Goal: Transaction & Acquisition: Purchase product/service

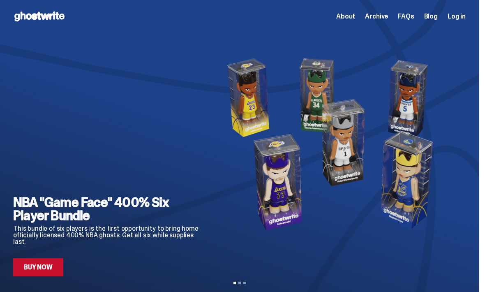
click at [44, 265] on link "Buy Now" at bounding box center [38, 267] width 50 height 18
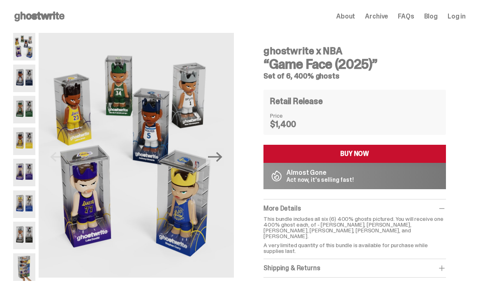
click at [416, 151] on button "BUY NOW" at bounding box center [355, 154] width 183 height 18
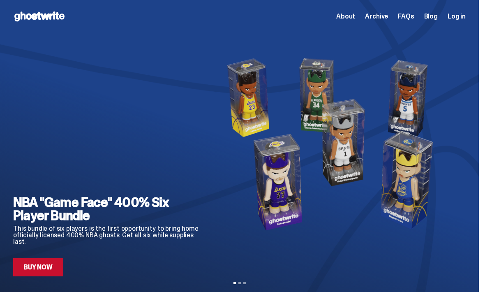
click at [388, 14] on span "Archive" at bounding box center [376, 16] width 23 height 7
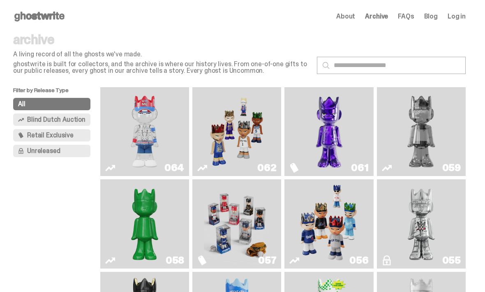
click at [259, 145] on img "Game Face (2025)" at bounding box center [237, 132] width 66 height 82
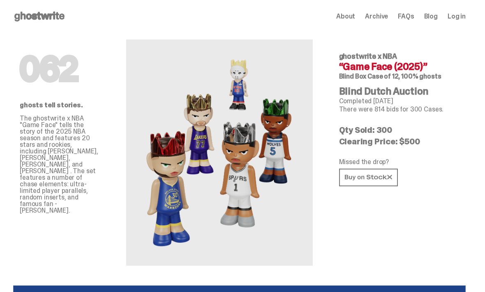
click at [385, 177] on icon at bounding box center [368, 177] width 47 height 6
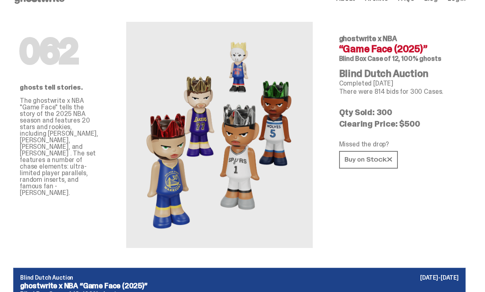
scroll to position [17, 0]
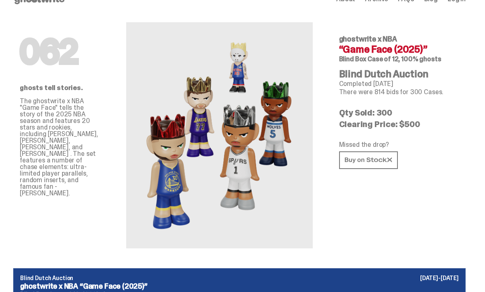
click at [383, 161] on icon at bounding box center [368, 160] width 47 height 6
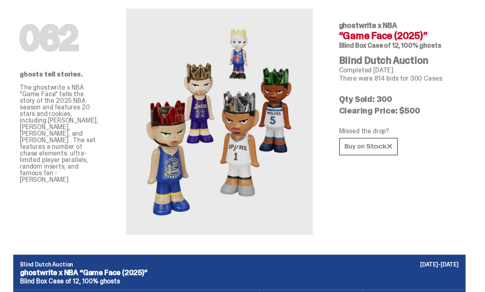
scroll to position [0, 0]
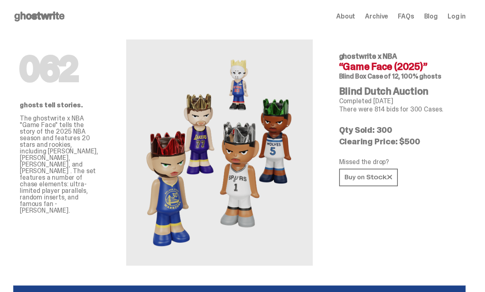
click at [388, 13] on span "Archive" at bounding box center [376, 16] width 23 height 7
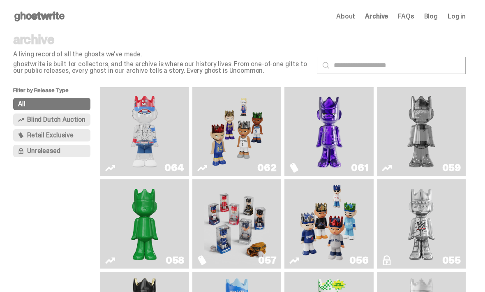
click at [33, 121] on span "Blind Dutch Auction" at bounding box center [56, 119] width 58 height 7
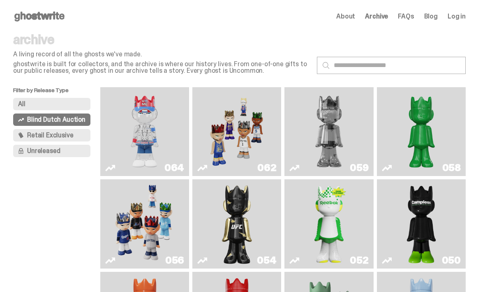
click at [35, 106] on button "All" at bounding box center [51, 104] width 77 height 12
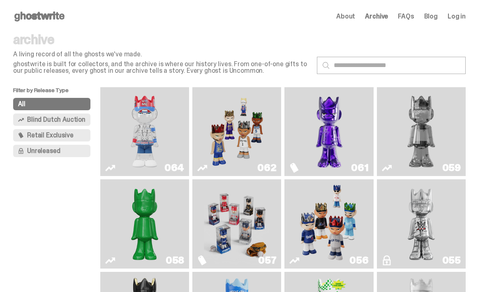
click at [270, 166] on img "Game Face (2025)" at bounding box center [237, 132] width 66 height 82
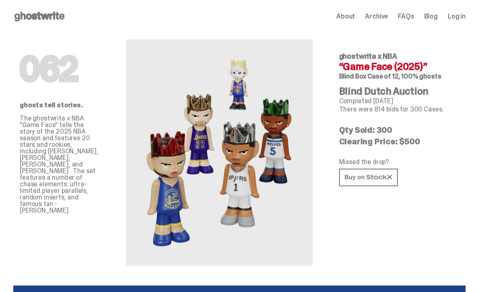
click at [376, 181] on link at bounding box center [368, 178] width 59 height 18
